Goal: Task Accomplishment & Management: Use online tool/utility

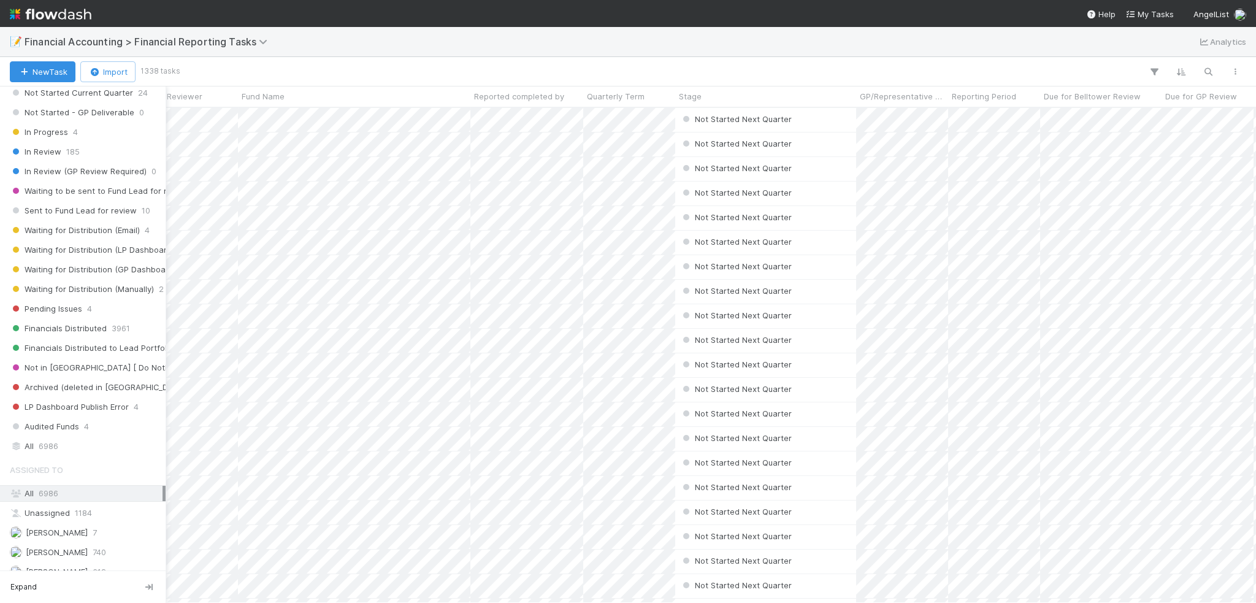
scroll to position [245, 0]
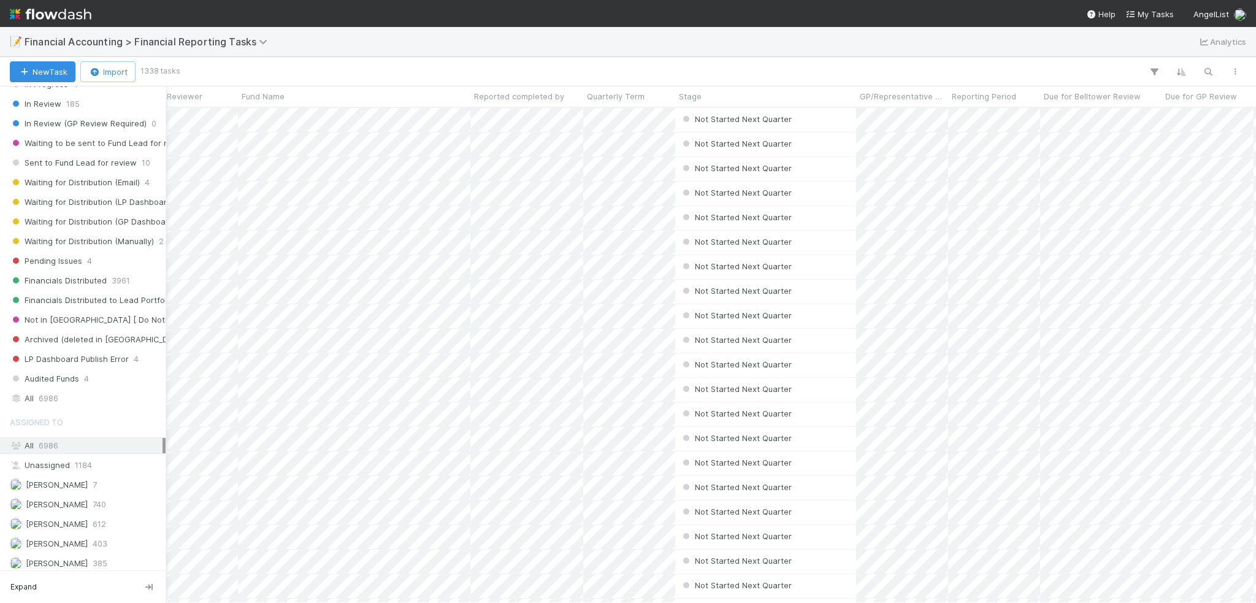
click at [57, 547] on div "Assigned To All 6986 Unassigned 1184 [PERSON_NAME] 7 [PERSON_NAME] 740 [PERSON_…" at bounding box center [83, 589] width 166 height 358
click at [57, 558] on span "[PERSON_NAME]" at bounding box center [57, 563] width 62 height 10
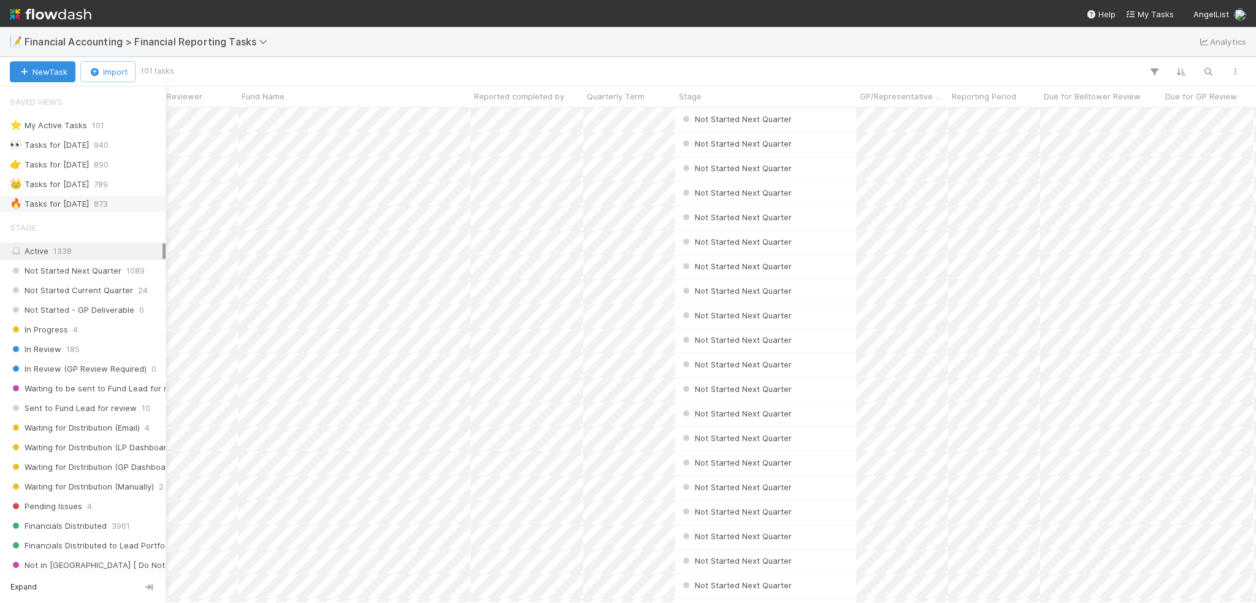
click at [74, 196] on div "🔥 Tasks for [DATE]" at bounding box center [49, 203] width 79 height 15
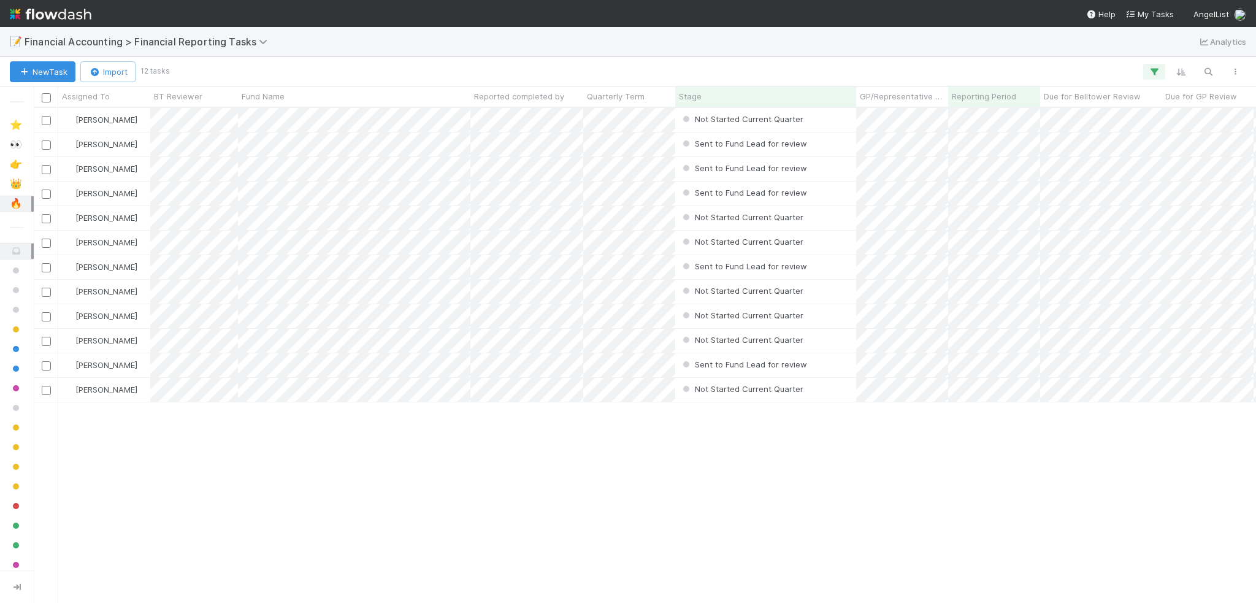
scroll to position [486, 1213]
click at [449, 245] on div at bounding box center [628, 301] width 1256 height 603
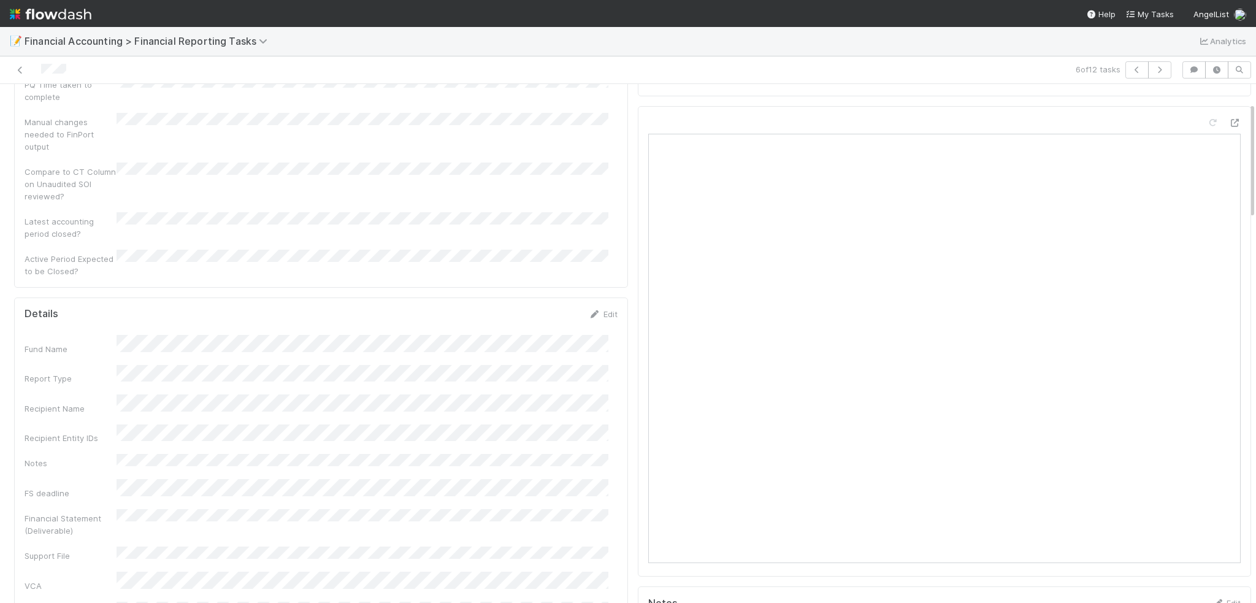
scroll to position [184, 0]
click at [20, 66] on link at bounding box center [20, 70] width 12 height 12
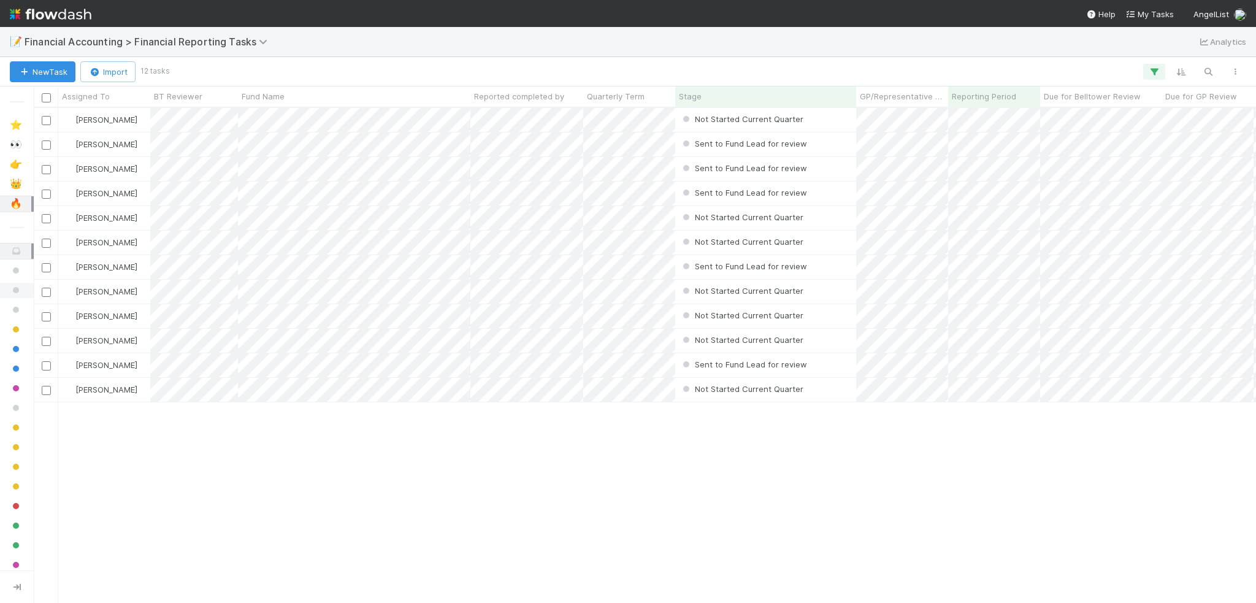
scroll to position [486, 1213]
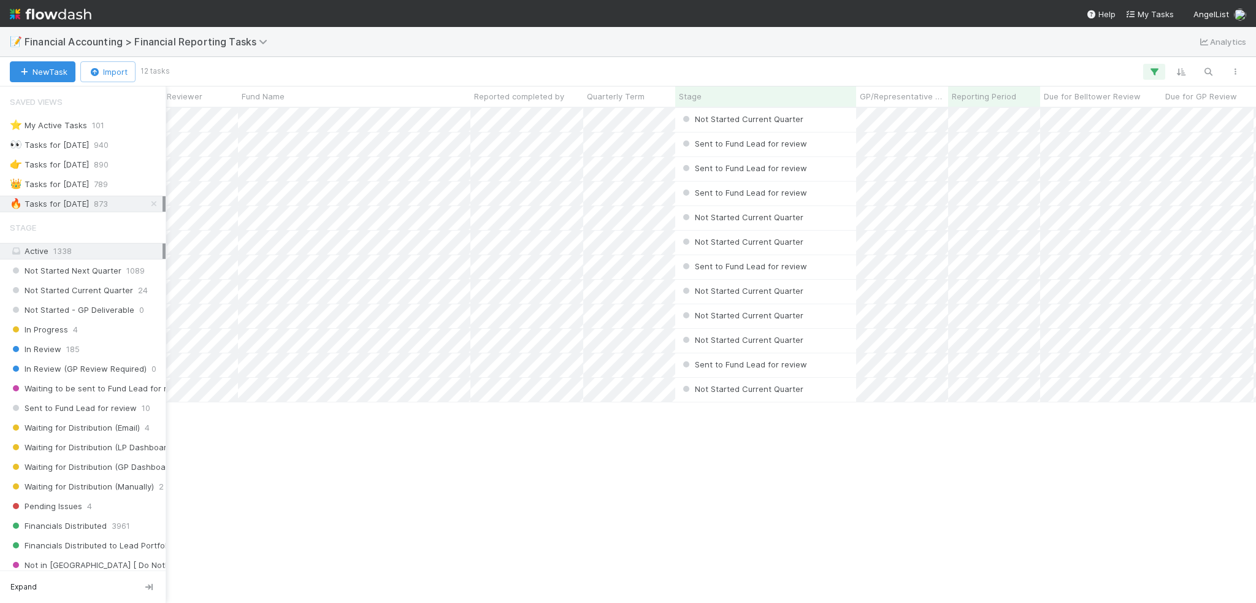
click at [148, 201] on icon at bounding box center [154, 204] width 12 height 8
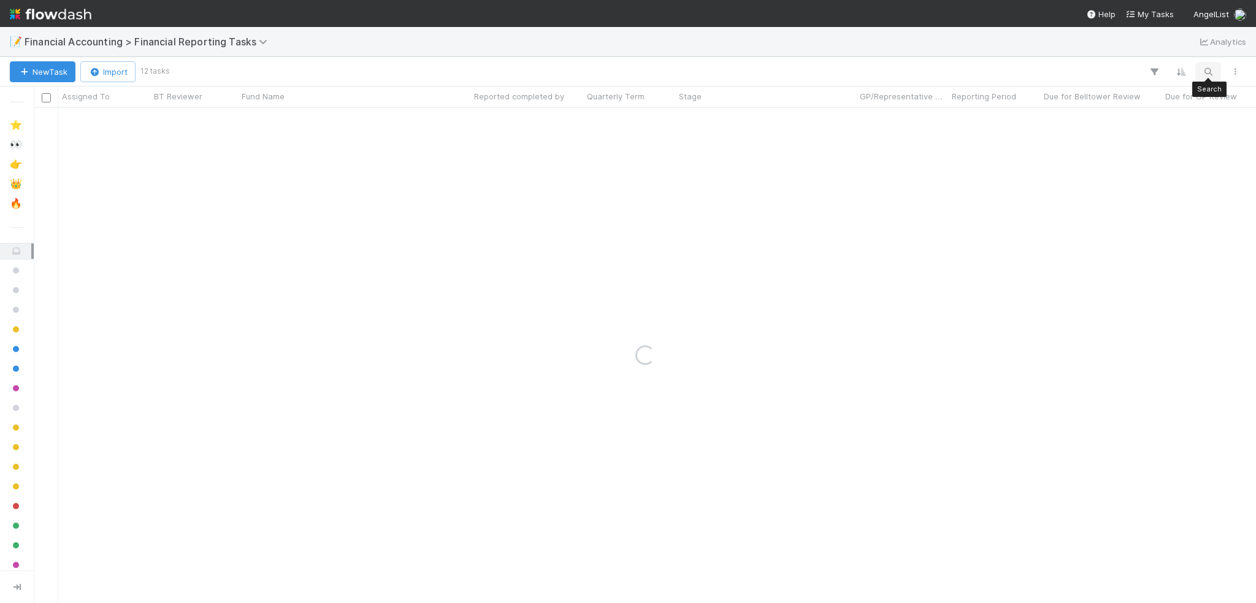
click at [1212, 68] on icon "button" at bounding box center [1208, 71] width 12 height 11
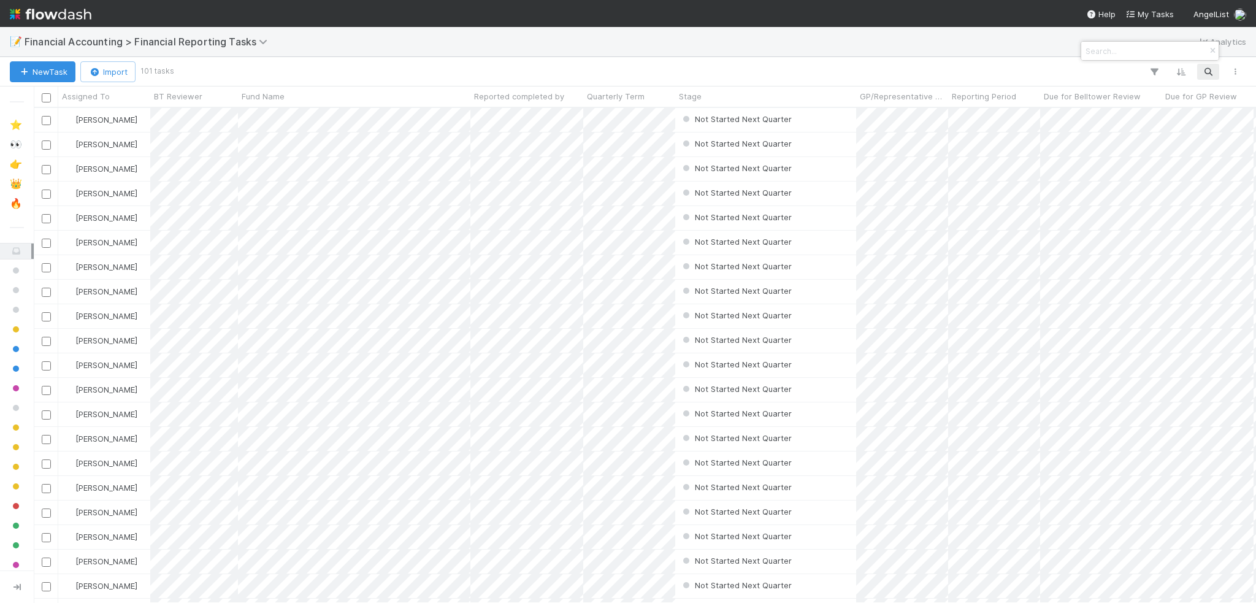
scroll to position [486, 1213]
paste input "Uncommon Projects Capital, LP - B1"
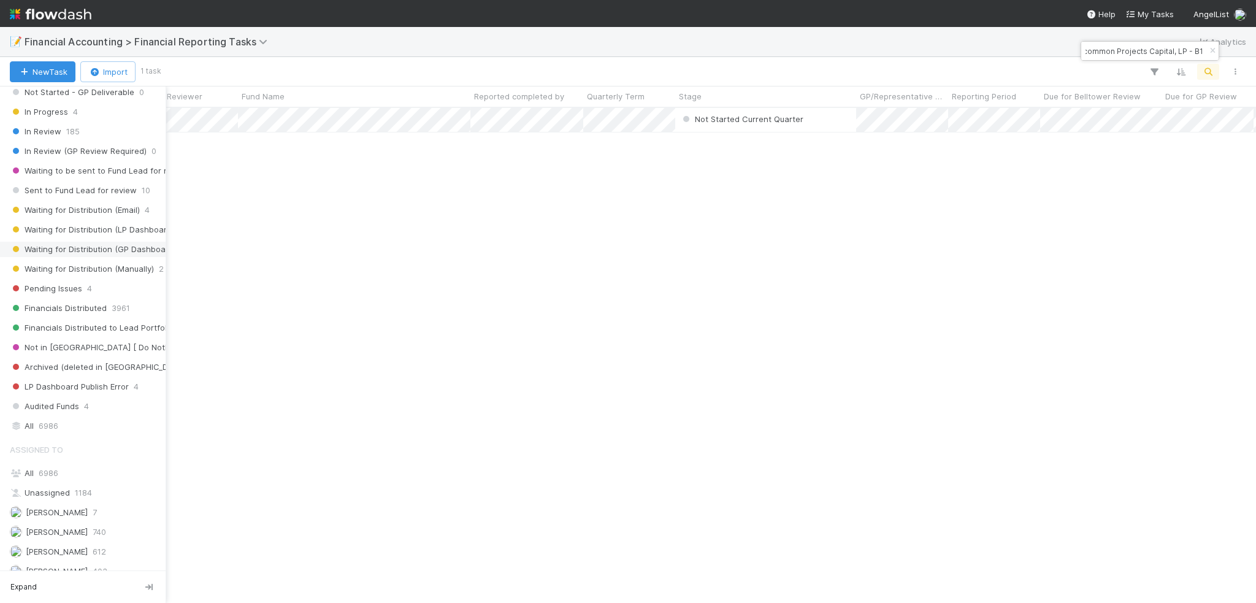
scroll to position [245, 0]
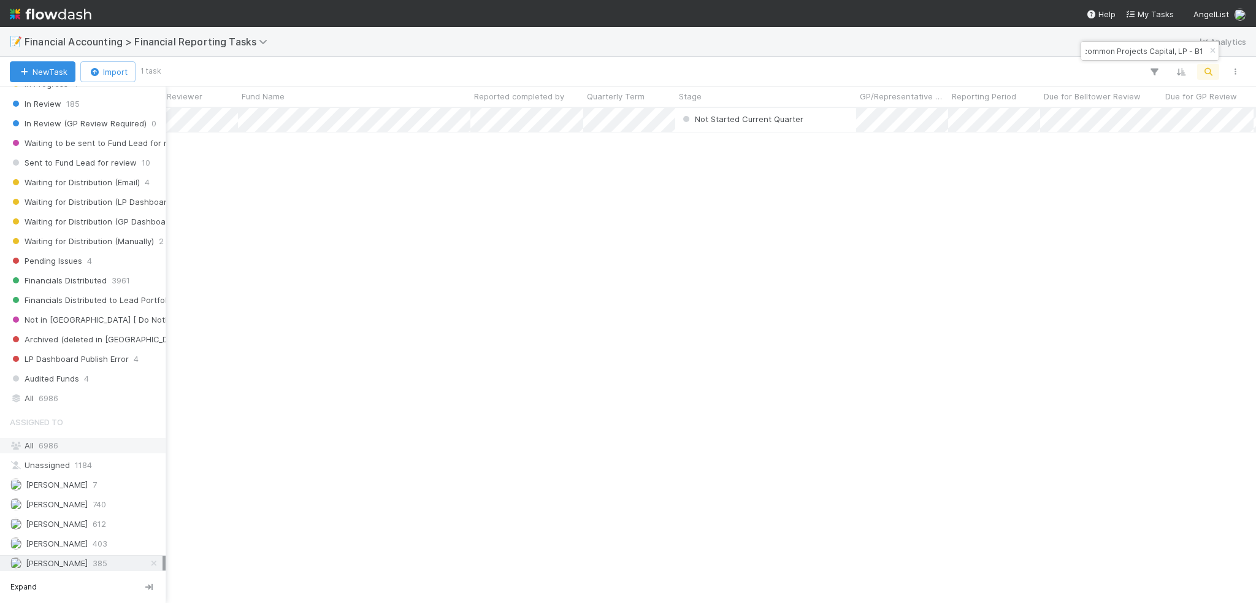
type input "Uncommon Projects Capital, LP - B1"
click at [42, 440] on span "6986" at bounding box center [49, 445] width 20 height 10
click at [42, 391] on span "6986" at bounding box center [49, 398] width 20 height 15
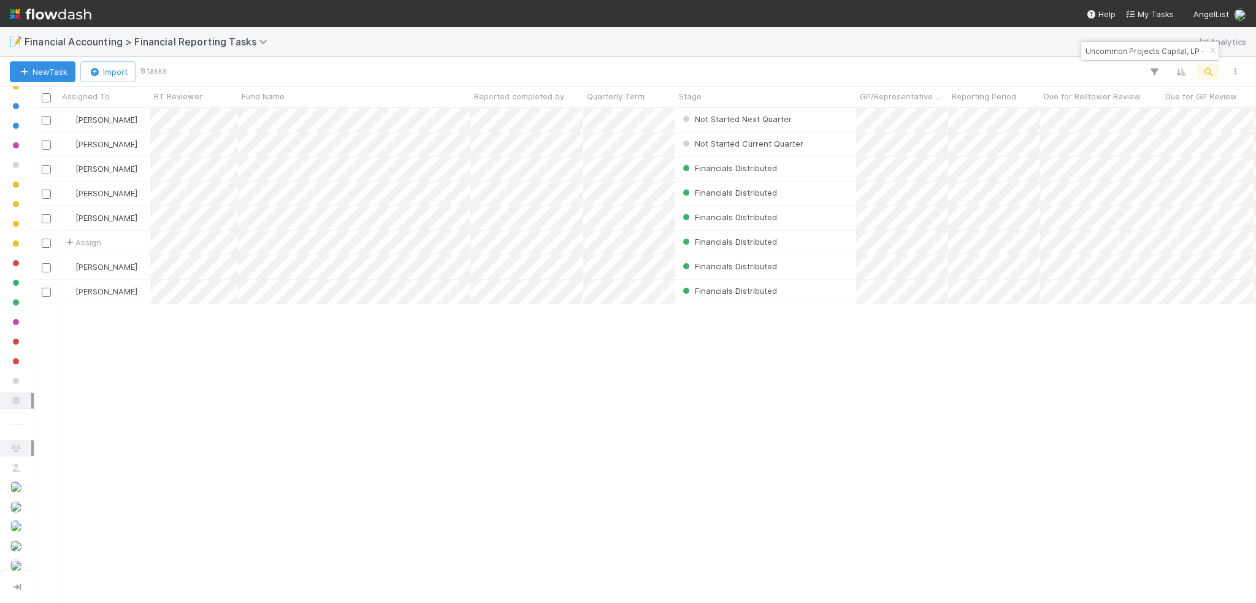
scroll to position [486, 1213]
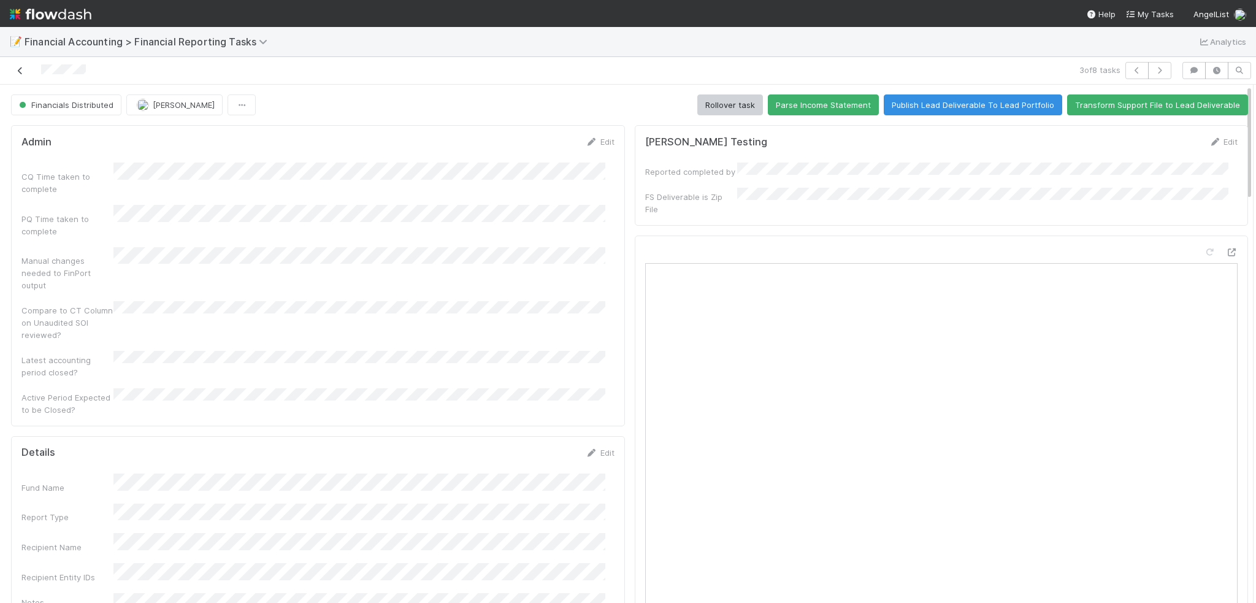
click at [20, 67] on icon at bounding box center [20, 71] width 12 height 8
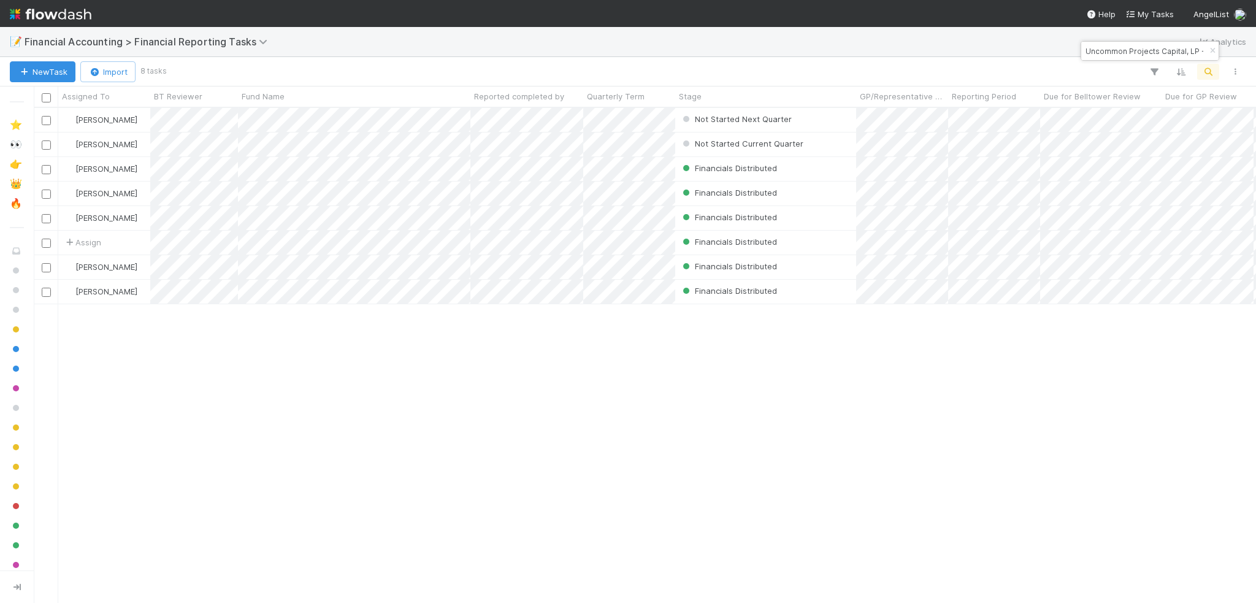
scroll to position [486, 1213]
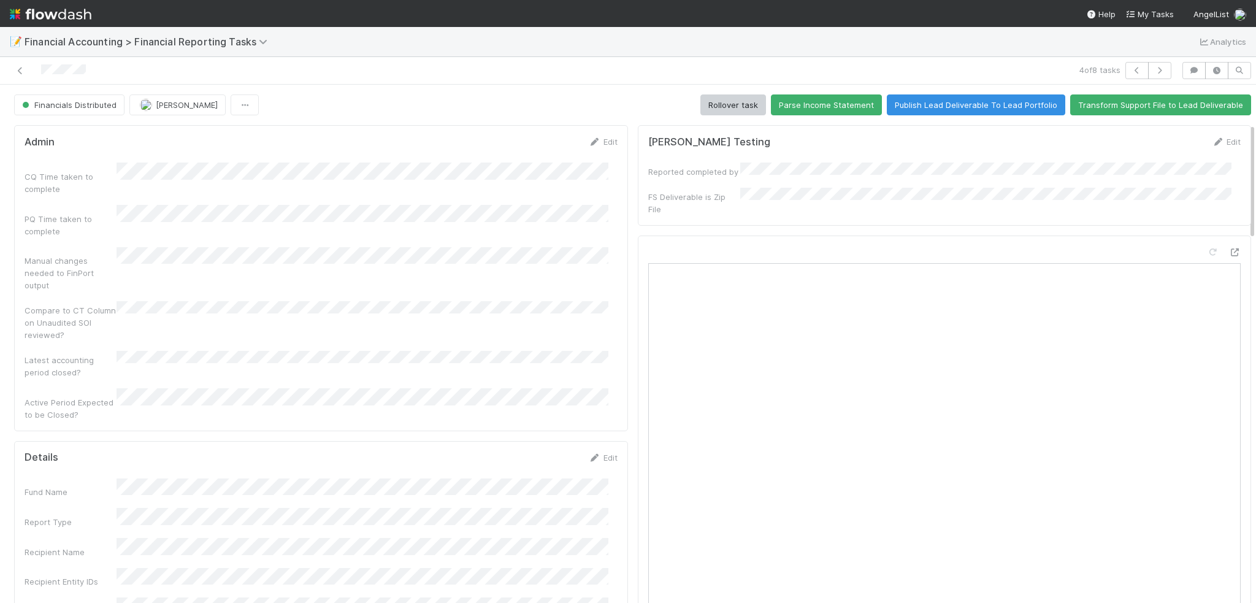
scroll to position [184, 0]
